Goal: Task Accomplishment & Management: Use online tool/utility

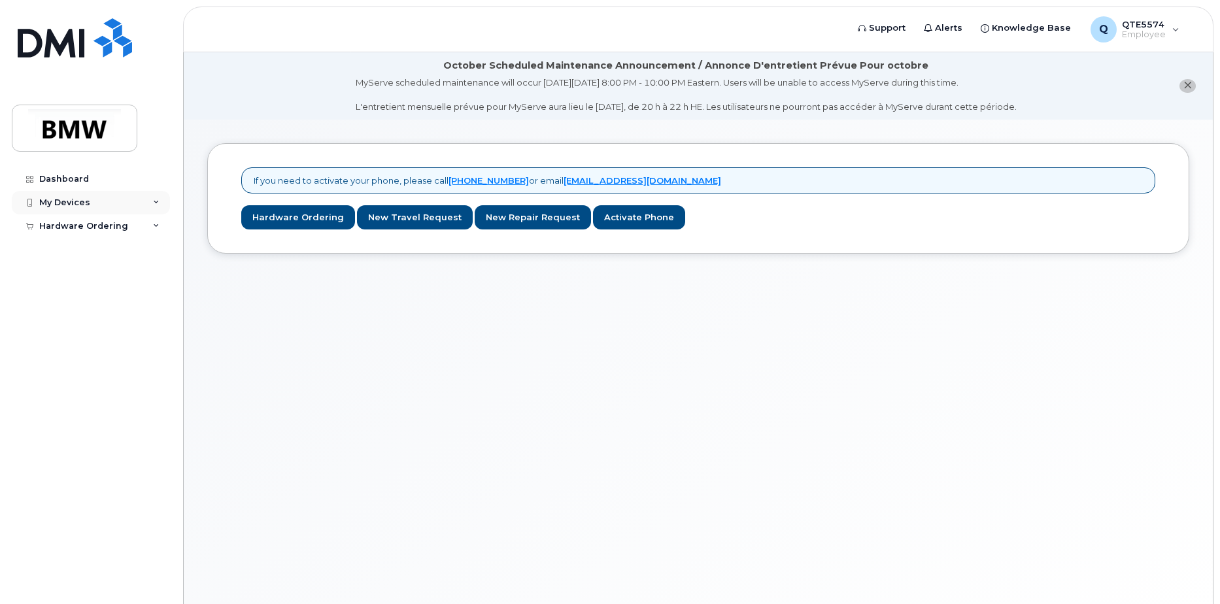
click at [124, 207] on div "My Devices" at bounding box center [91, 203] width 158 height 24
click at [75, 226] on div "Add Device" at bounding box center [71, 227] width 52 height 12
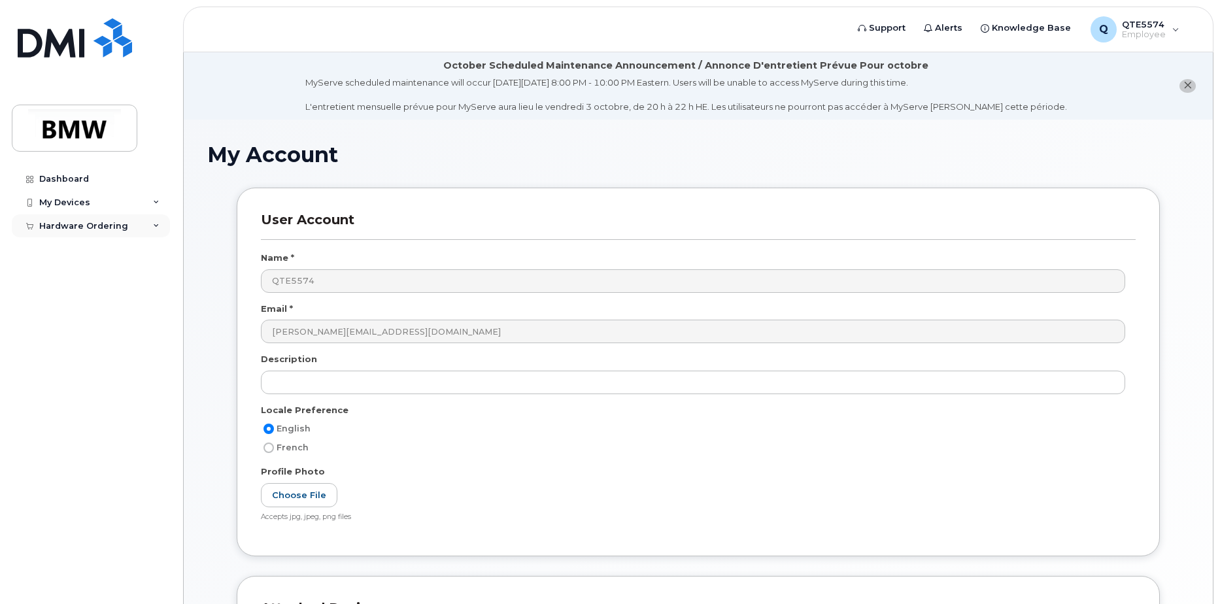
click at [101, 227] on div "Hardware Ordering" at bounding box center [83, 226] width 89 height 10
click at [114, 183] on link "Dashboard" at bounding box center [91, 179] width 158 height 24
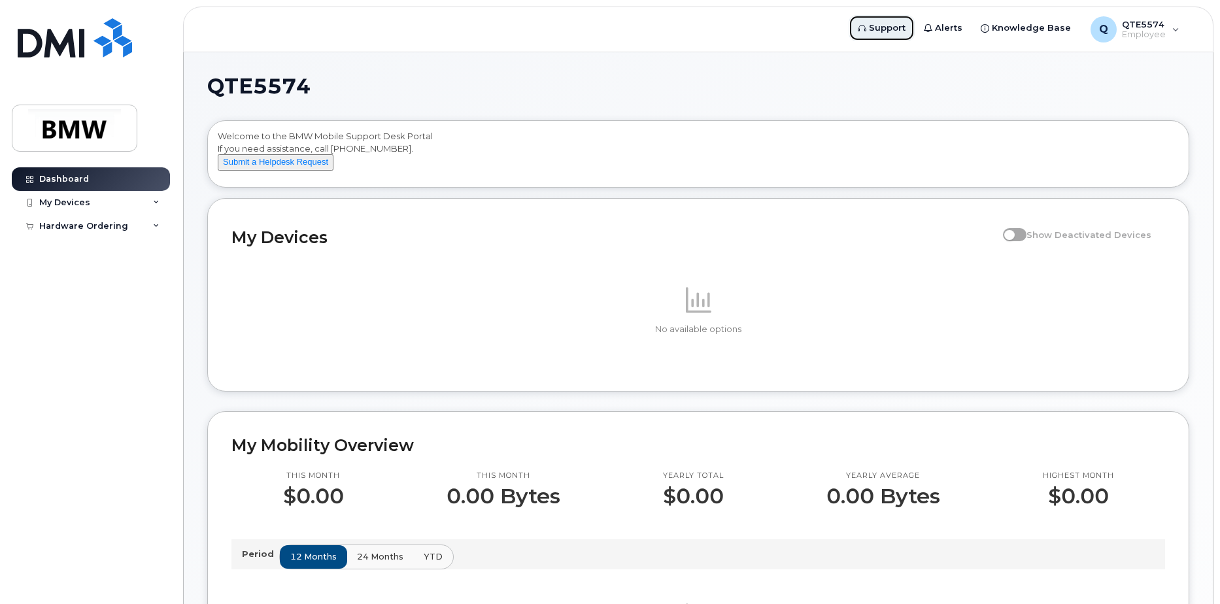
click at [889, 27] on span "Support" at bounding box center [887, 28] width 37 height 13
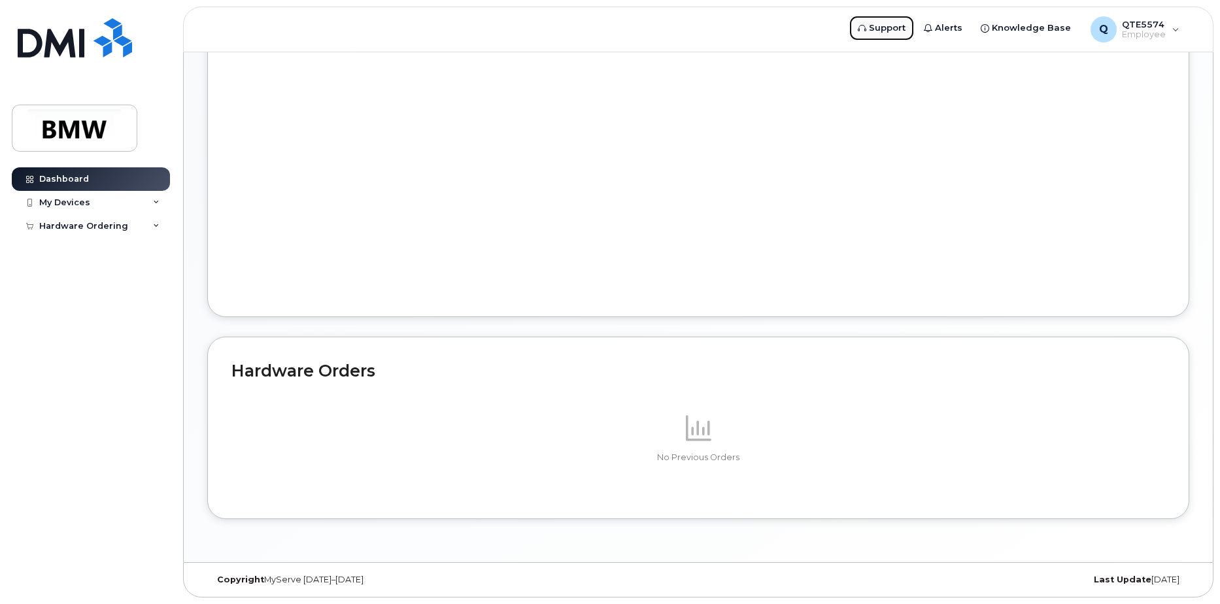
scroll to position [615, 0]
click at [107, 201] on div "My Devices" at bounding box center [91, 203] width 158 height 24
click at [107, 230] on link "Add Device" at bounding box center [102, 226] width 135 height 25
click at [122, 252] on div "Hardware Ordering" at bounding box center [83, 251] width 89 height 10
